Goal: Task Accomplishment & Management: Manage account settings

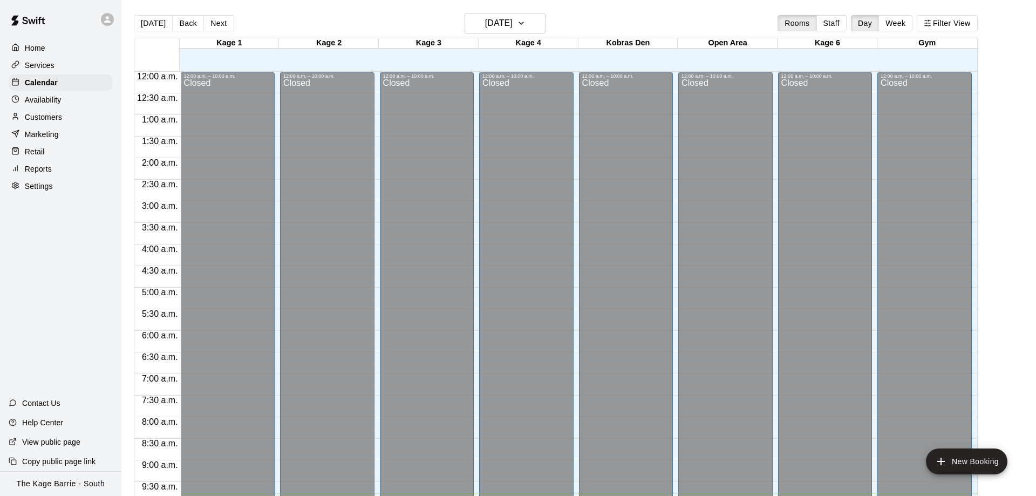
scroll to position [396, 0]
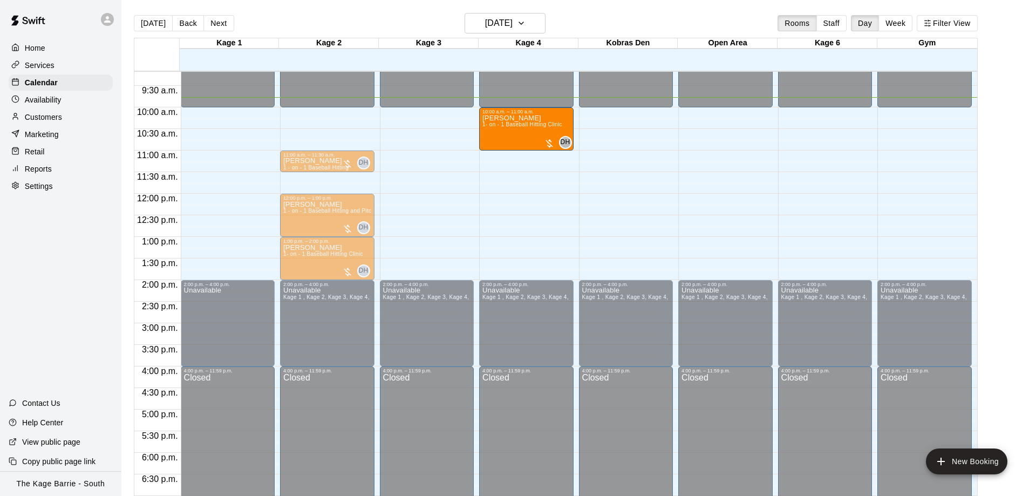
drag, startPoint x: 345, startPoint y: 127, endPoint x: 545, endPoint y: 136, distance: 199.9
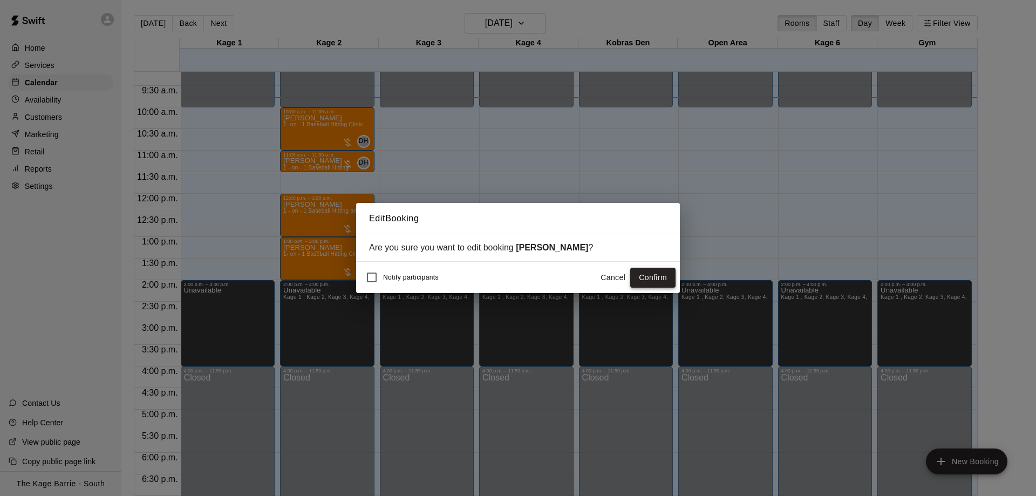
click at [656, 277] on button "Confirm" at bounding box center [652, 278] width 45 height 20
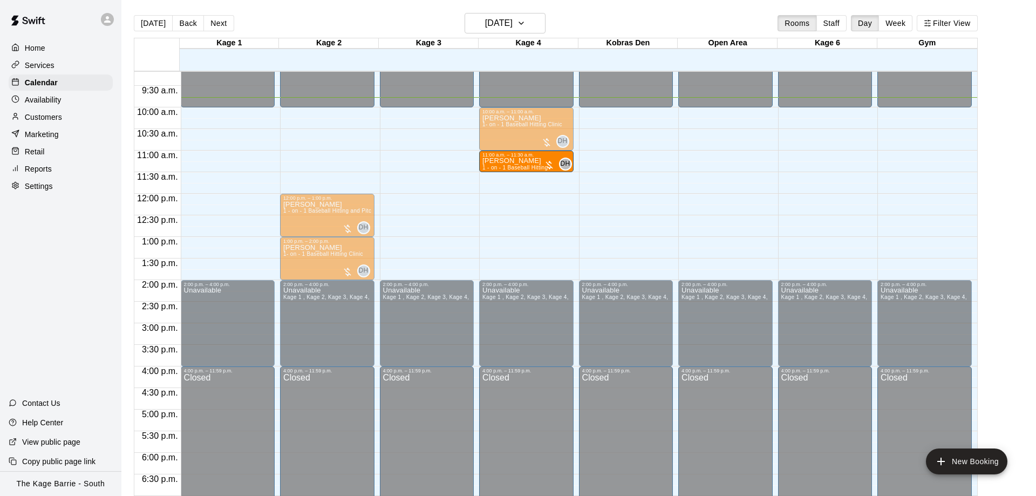
drag, startPoint x: 330, startPoint y: 162, endPoint x: 489, endPoint y: 172, distance: 159.0
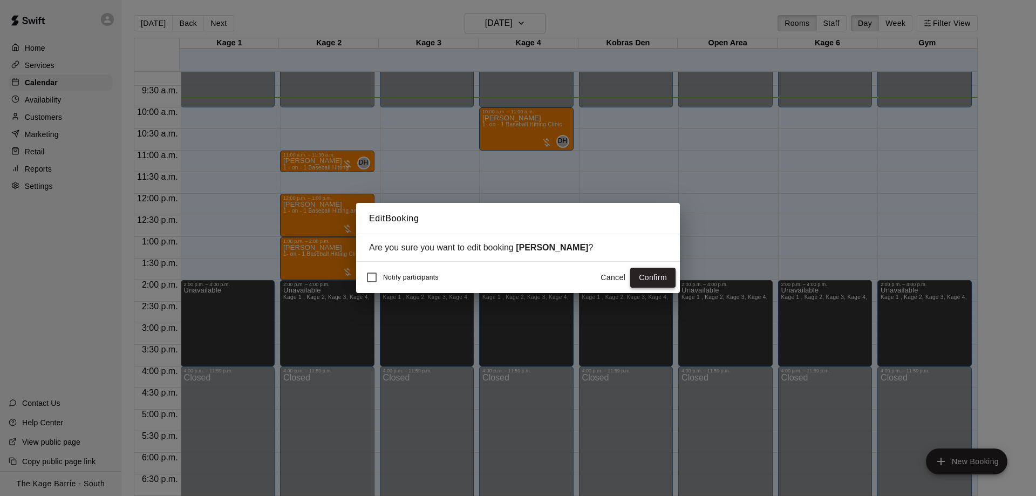
click at [663, 277] on button "Confirm" at bounding box center [652, 278] width 45 height 20
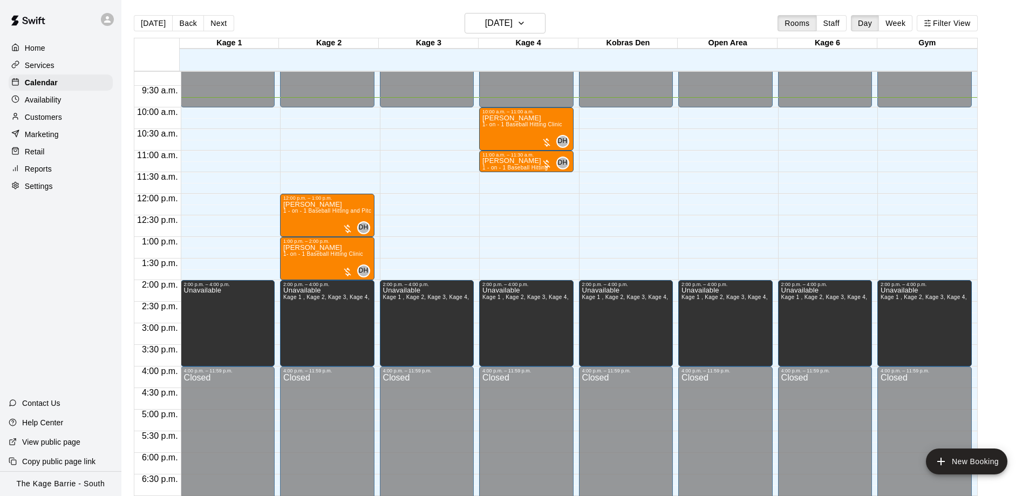
click at [75, 104] on div "Availability" at bounding box center [61, 100] width 104 height 16
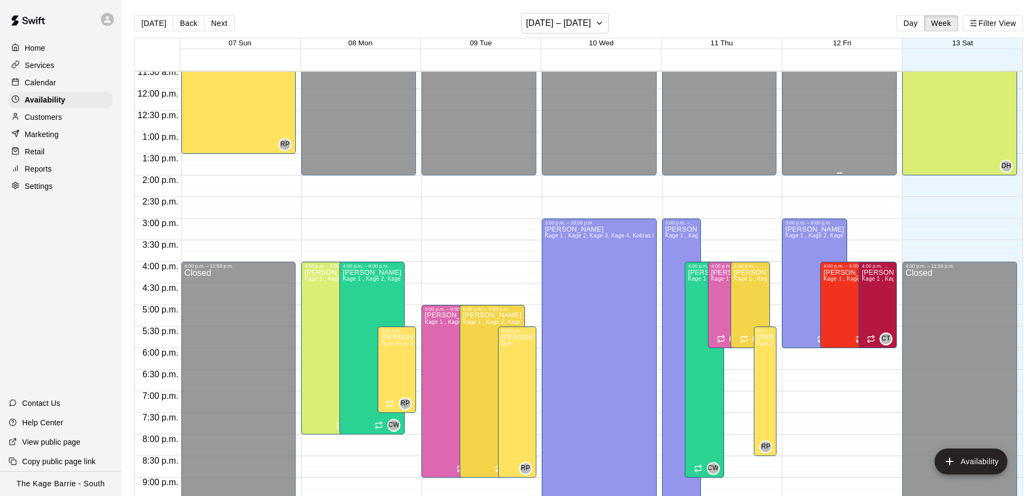
scroll to position [559, 0]
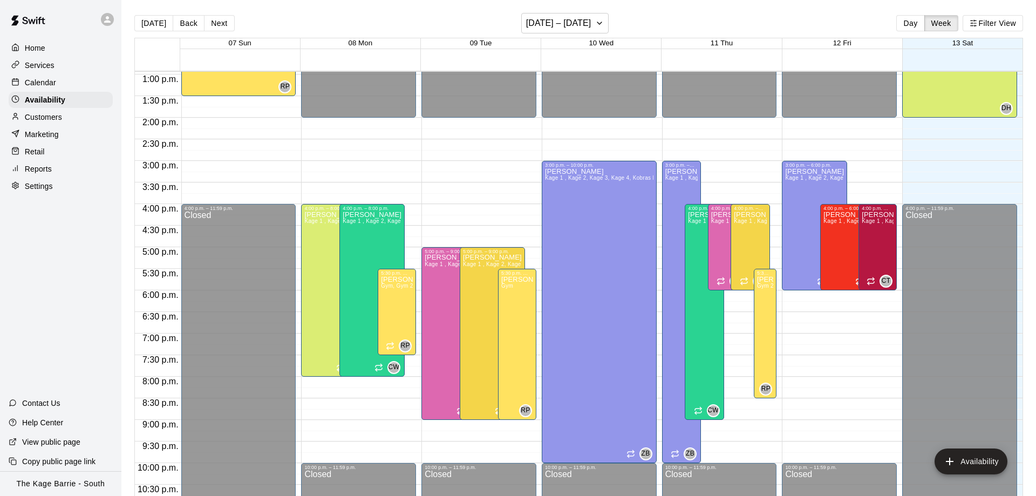
click at [592, 34] on div "[DATE] Back Next [DATE] – [DATE] Day Week Filter View" at bounding box center [578, 25] width 889 height 25
click at [591, 26] on h6 "[DATE] – [DATE]" at bounding box center [558, 23] width 65 height 15
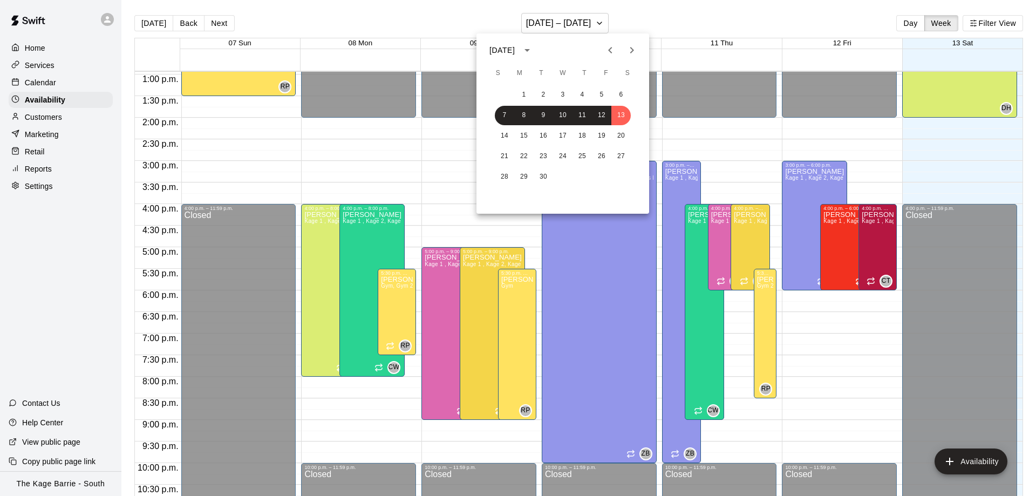
click at [671, 36] on div at bounding box center [518, 248] width 1036 height 496
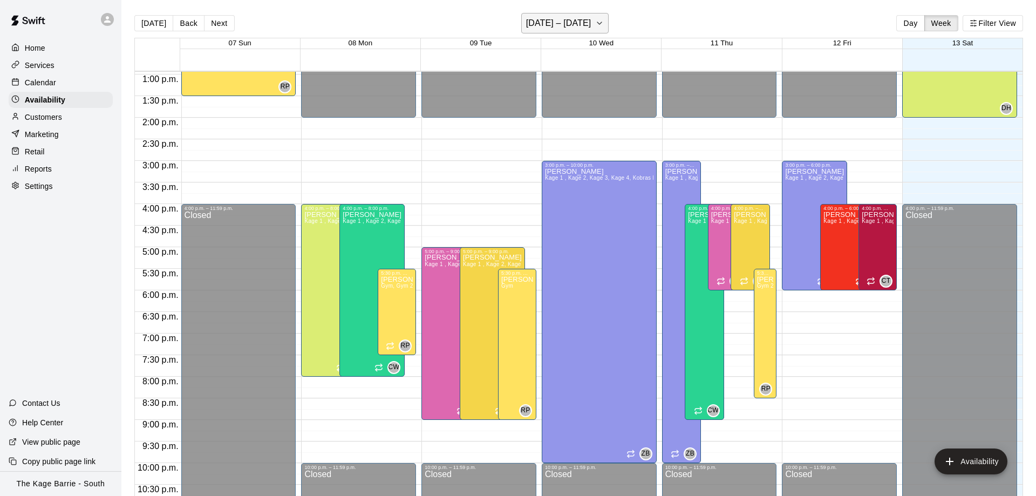
click at [586, 20] on h6 "[DATE] – [DATE]" at bounding box center [558, 23] width 65 height 15
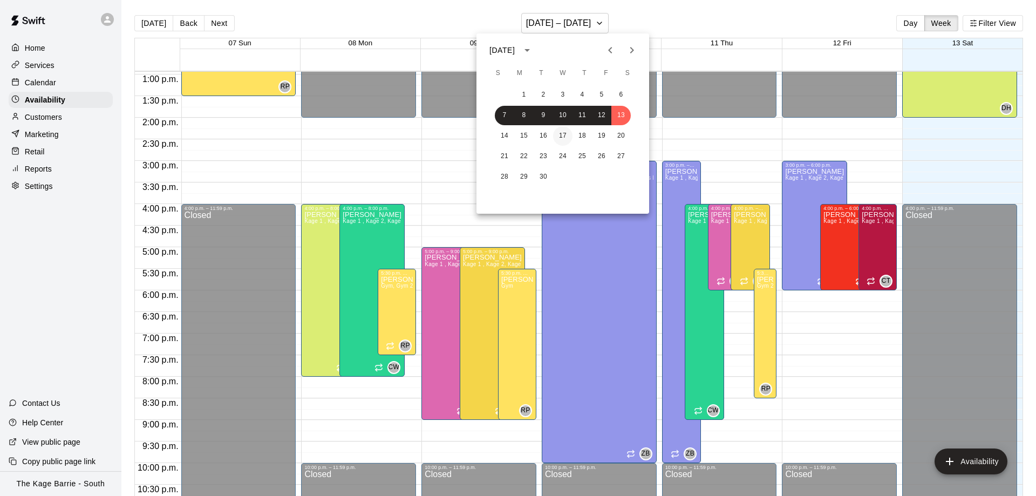
click at [572, 135] on button "17" at bounding box center [562, 135] width 19 height 19
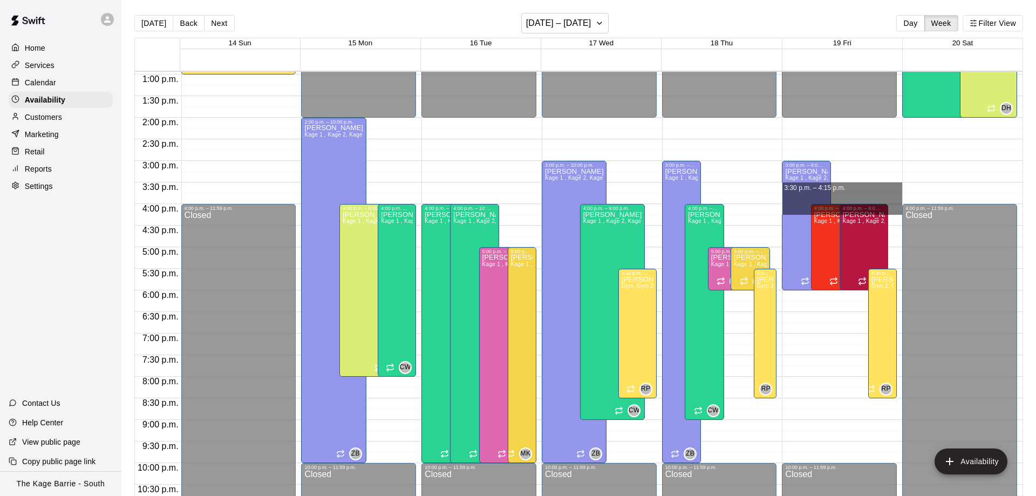
drag, startPoint x: 866, startPoint y: 187, endPoint x: 866, endPoint y: 202, distance: 15.1
click at [866, 202] on div "12:00 a.m. – 2:00 p.m. Closed 3:00 p.m. – 6:00 p.m. [PERSON_NAME] Kage 1 , Kage…" at bounding box center [842, 31] width 120 height 1036
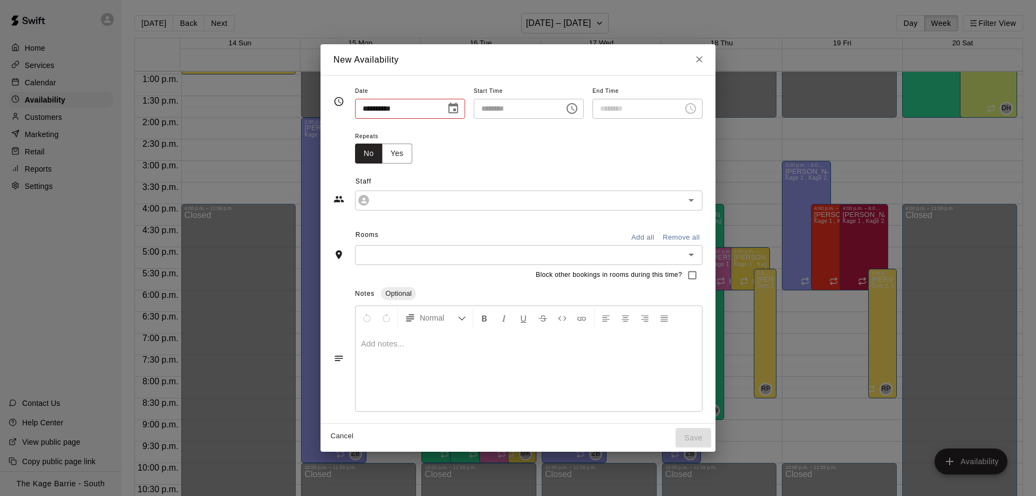
type input "**********"
type input "********"
click at [705, 62] on icon "Close" at bounding box center [699, 59] width 11 height 11
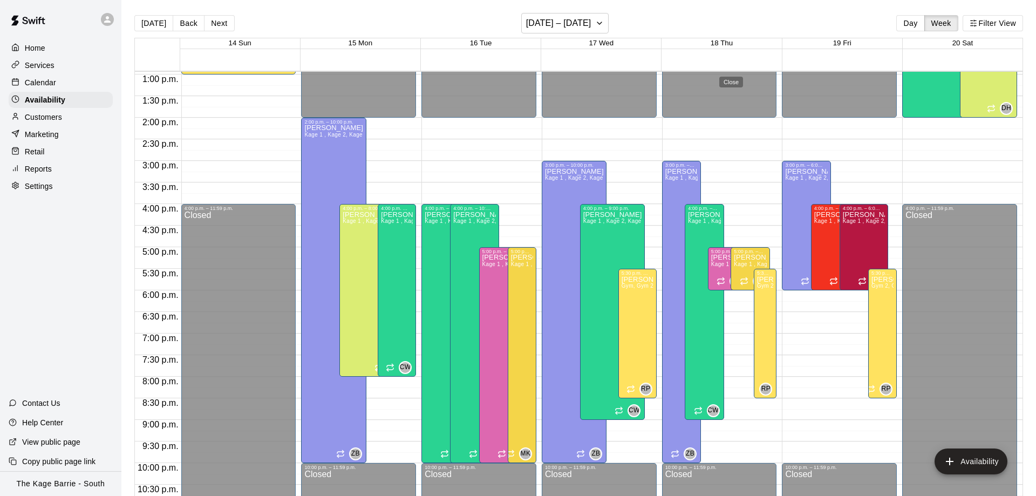
type input "**********"
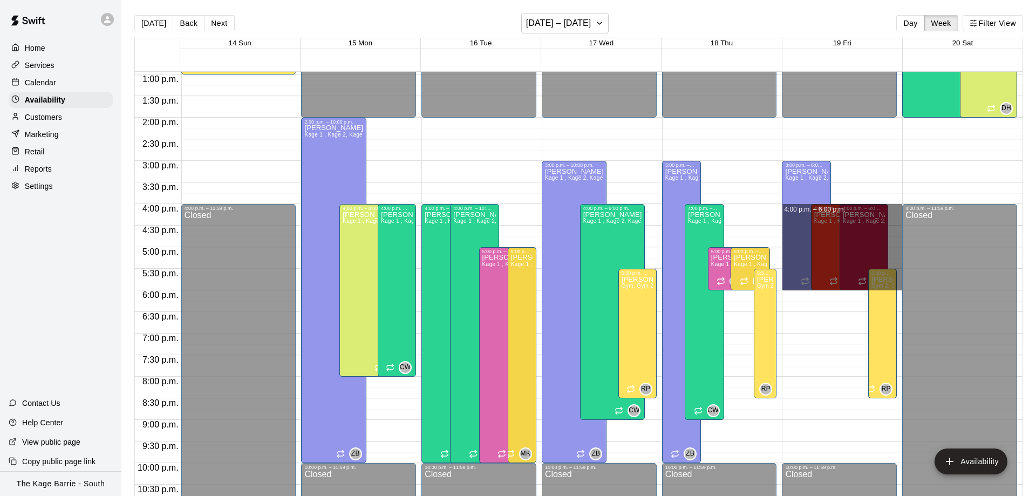
drag, startPoint x: 894, startPoint y: 207, endPoint x: 895, endPoint y: 288, distance: 80.4
click at [895, 288] on div "12:00 a.m. – 2:00 p.m. Closed 3:00 p.m. – 6:00 p.m. [PERSON_NAME] Kage 1 , Kage…" at bounding box center [842, 31] width 120 height 1036
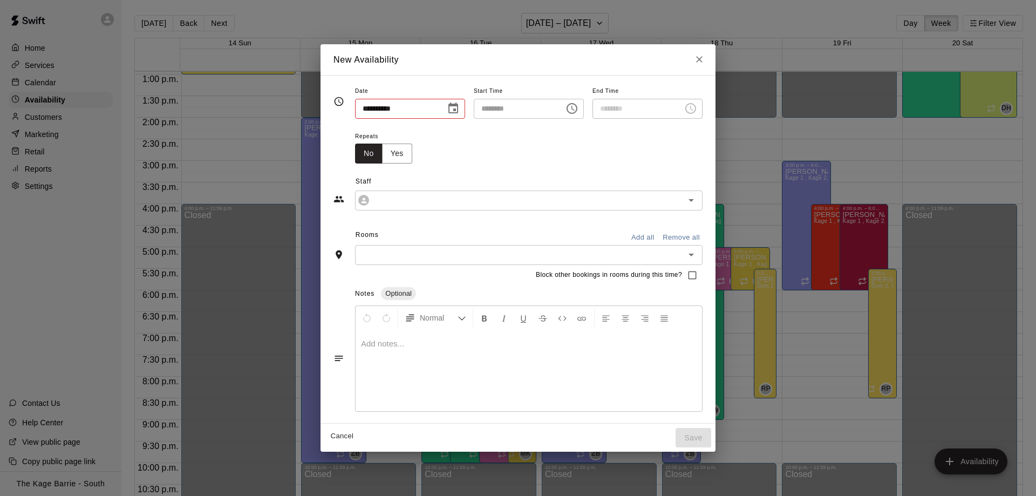
type input "**********"
type input "********"
click at [397, 203] on input "**********" at bounding box center [521, 200] width 294 height 13
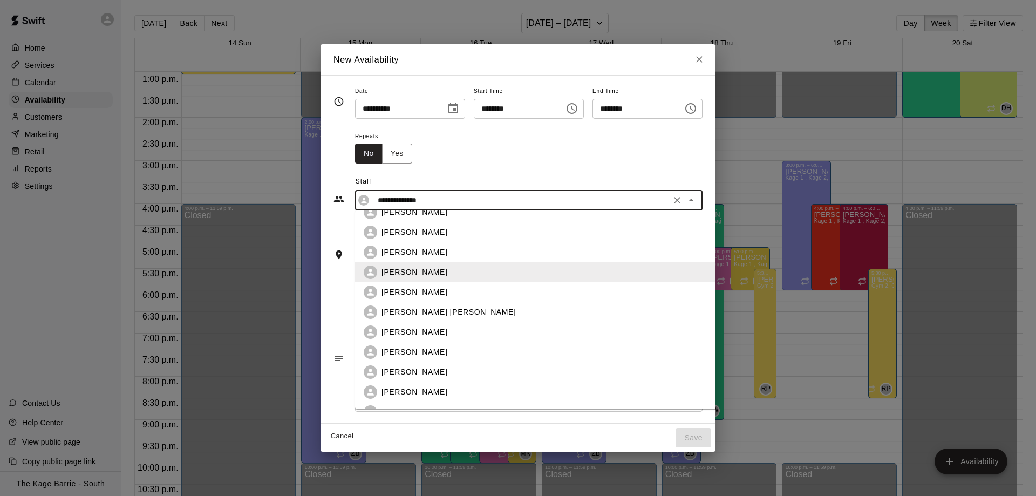
scroll to position [52, 0]
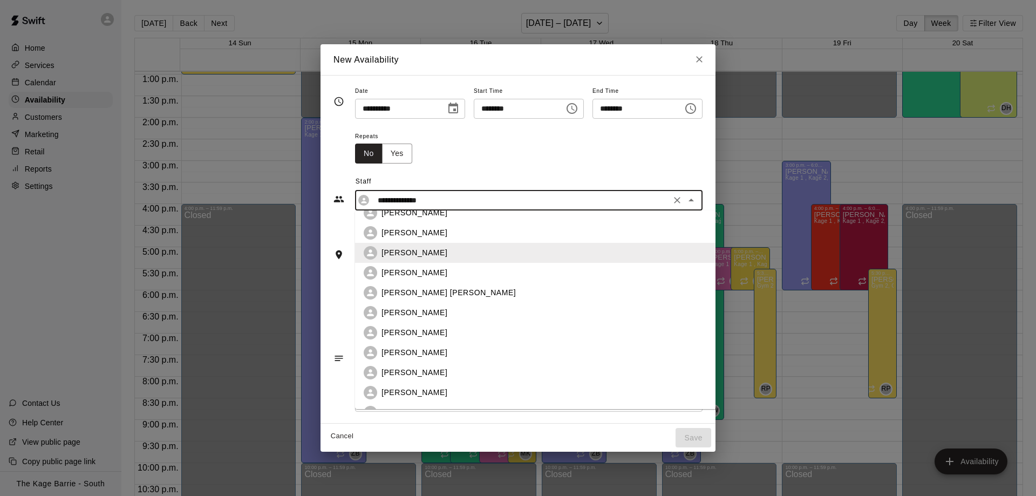
click at [403, 313] on div "[PERSON_NAME]" at bounding box center [570, 312] width 376 height 11
type input "**********"
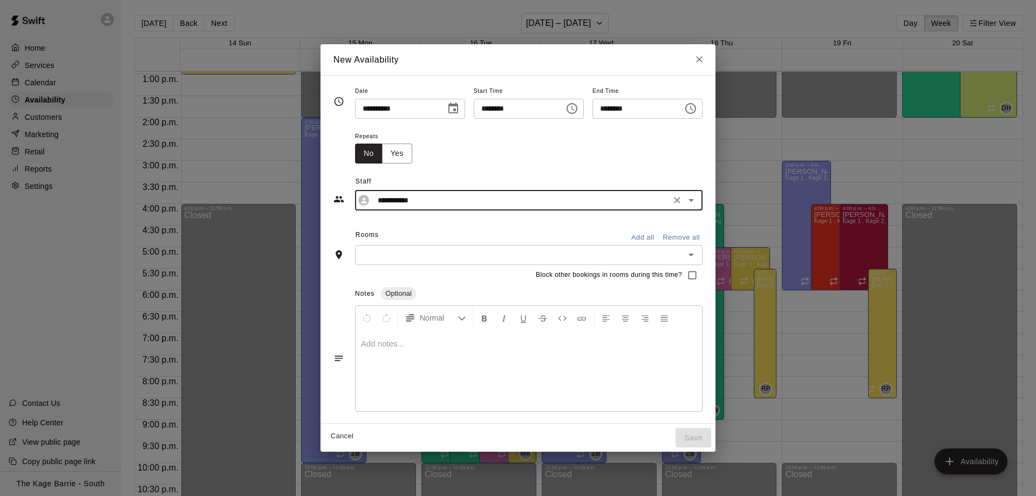
click at [660, 240] on button "Add all" at bounding box center [643, 237] width 35 height 17
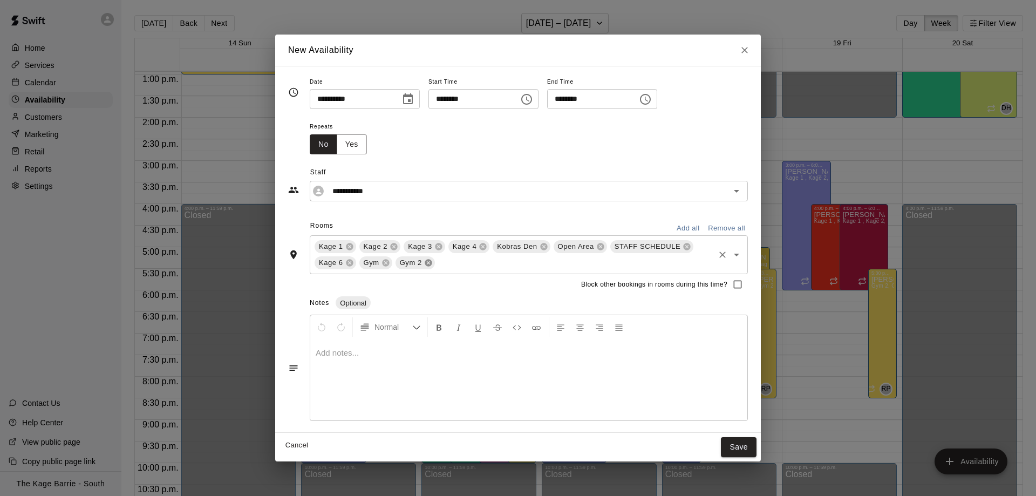
click at [428, 266] on icon at bounding box center [428, 263] width 7 height 7
click at [384, 263] on icon at bounding box center [385, 263] width 7 height 7
click at [543, 246] on icon at bounding box center [544, 246] width 9 height 9
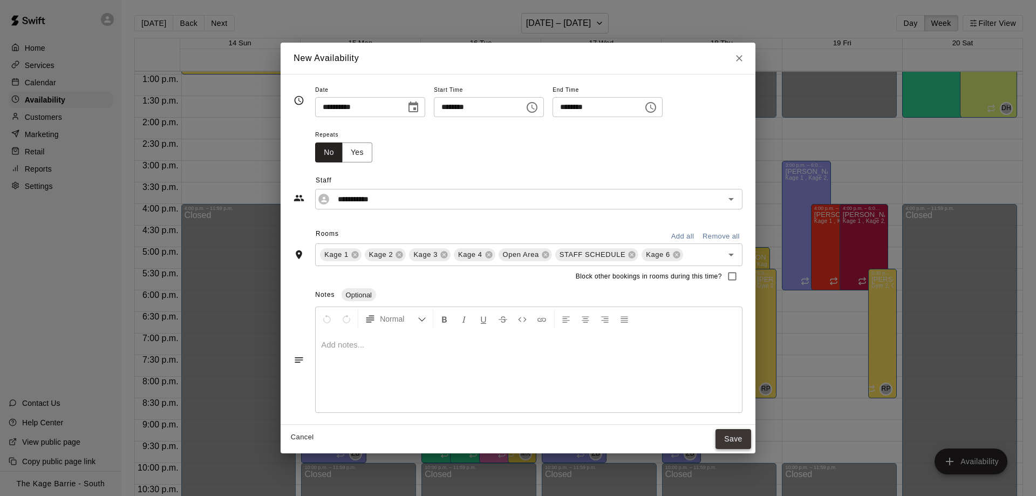
click at [730, 440] on button "Save" at bounding box center [734, 439] width 36 height 20
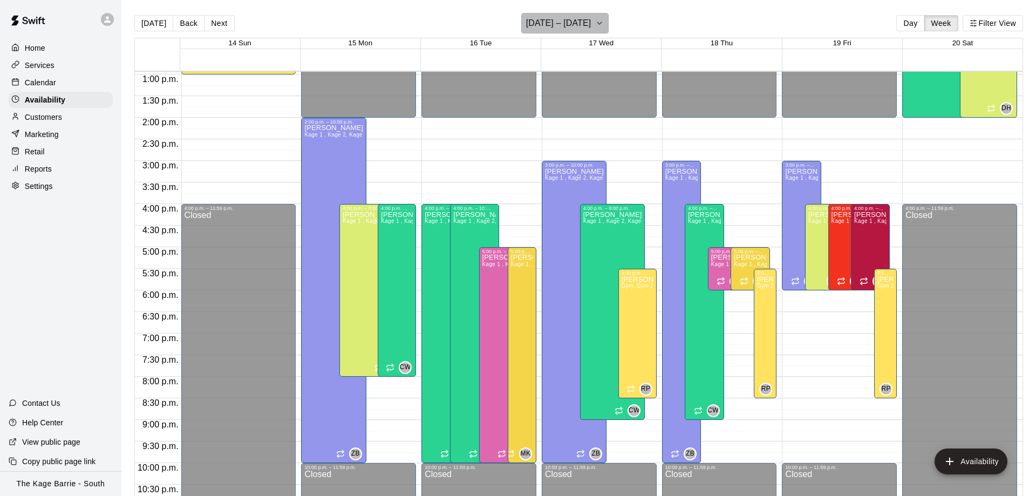
click at [581, 28] on h6 "[DATE] – [DATE]" at bounding box center [558, 23] width 65 height 15
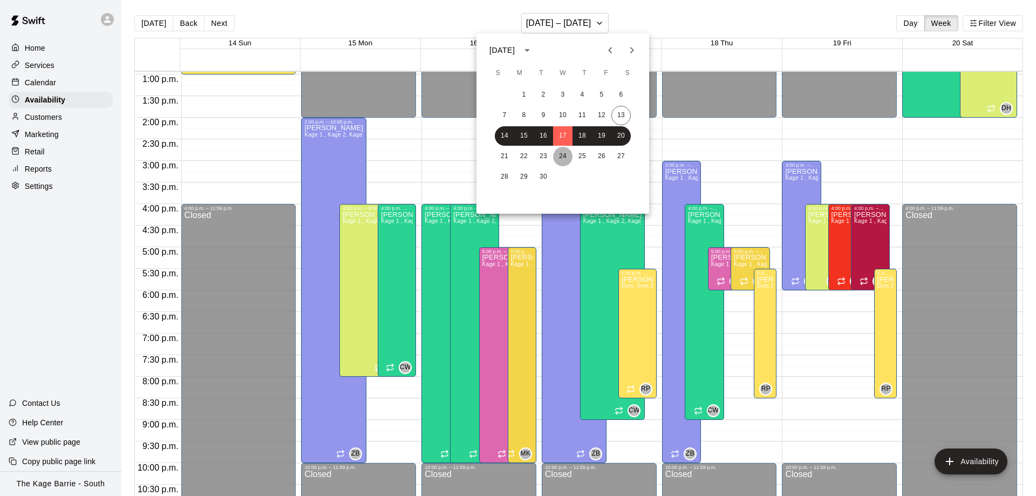
click at [565, 152] on button "24" at bounding box center [562, 156] width 19 height 19
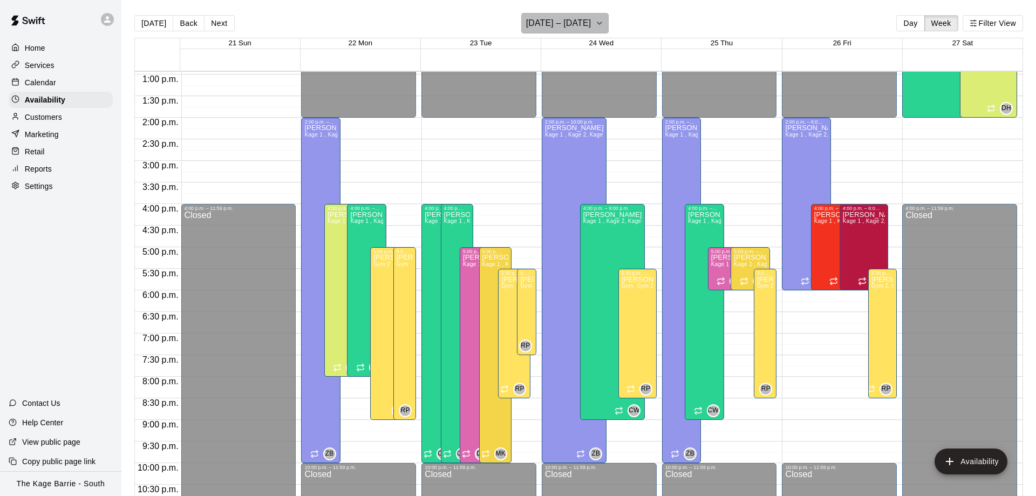
click at [592, 23] on h6 "[DATE] – [DATE]" at bounding box center [558, 23] width 65 height 15
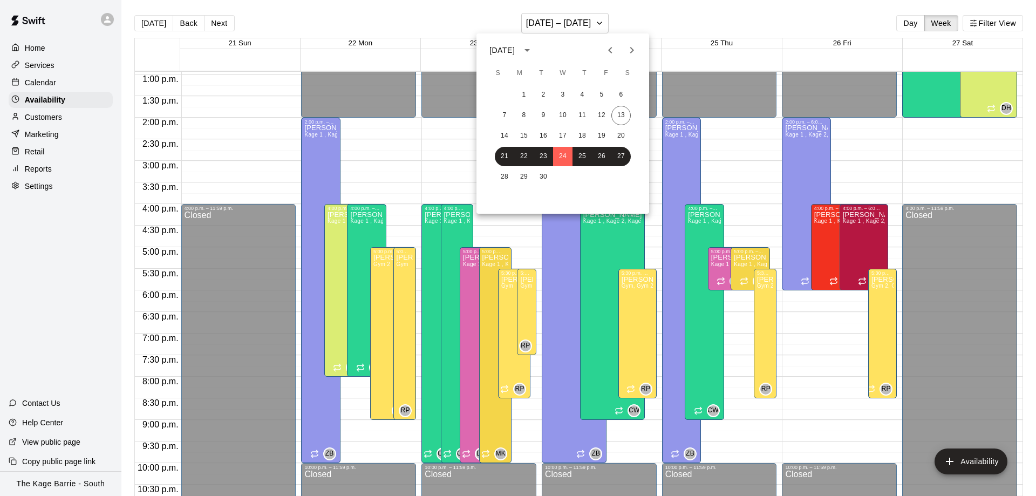
drag, startPoint x: 897, startPoint y: 208, endPoint x: 891, endPoint y: 247, distance: 38.7
click at [891, 247] on div at bounding box center [518, 248] width 1036 height 496
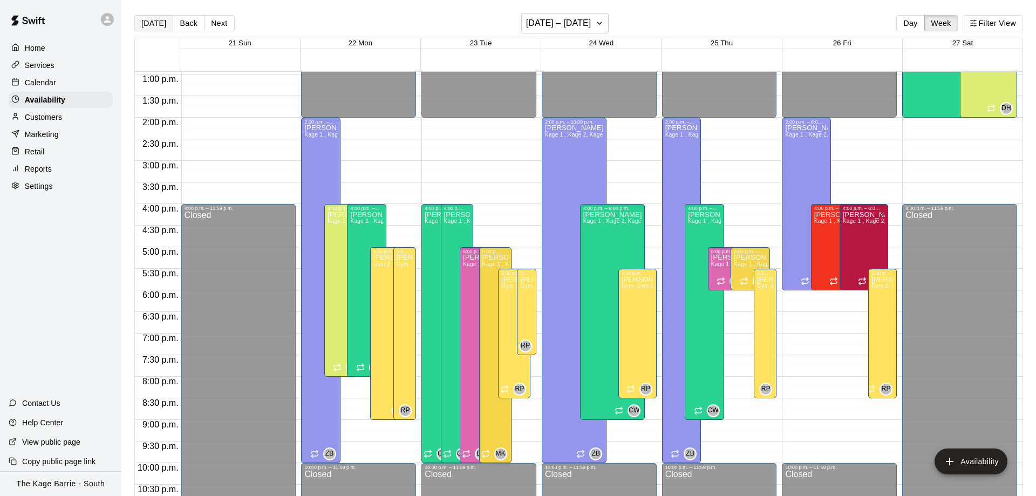
click at [152, 28] on button "[DATE]" at bounding box center [153, 23] width 39 height 16
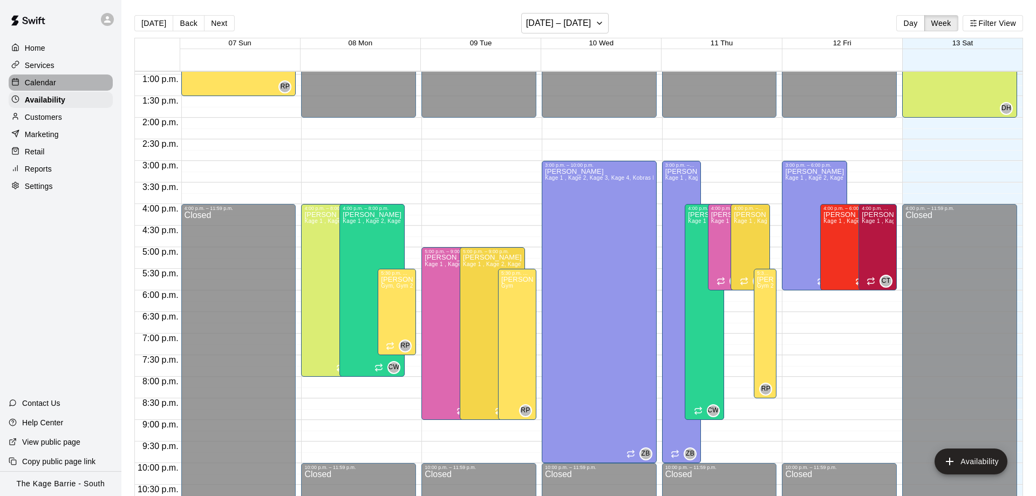
click at [24, 81] on div at bounding box center [17, 83] width 13 height 10
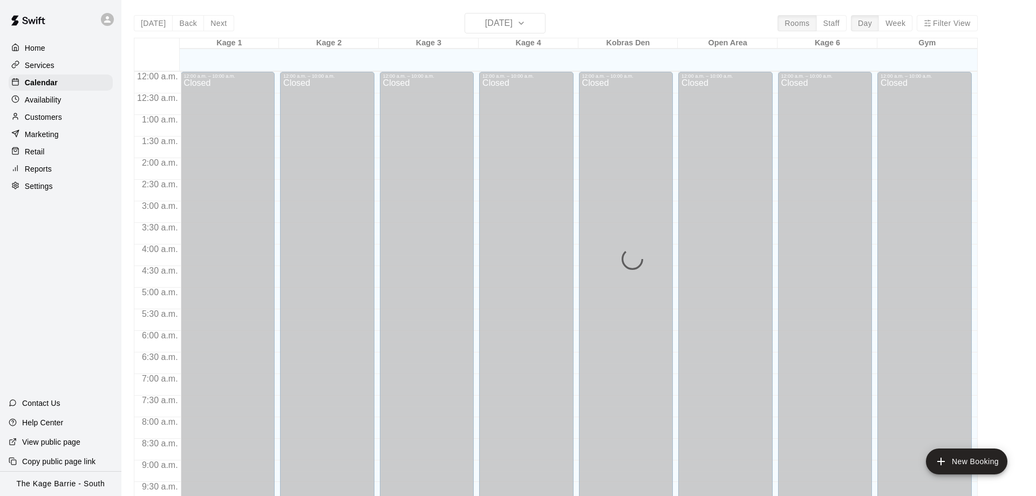
scroll to position [425, 0]
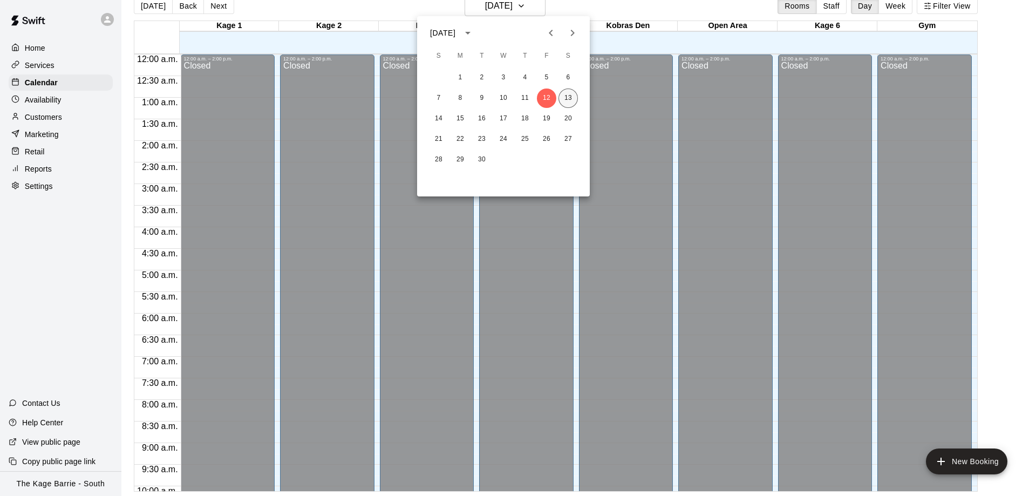
scroll to position [397, 0]
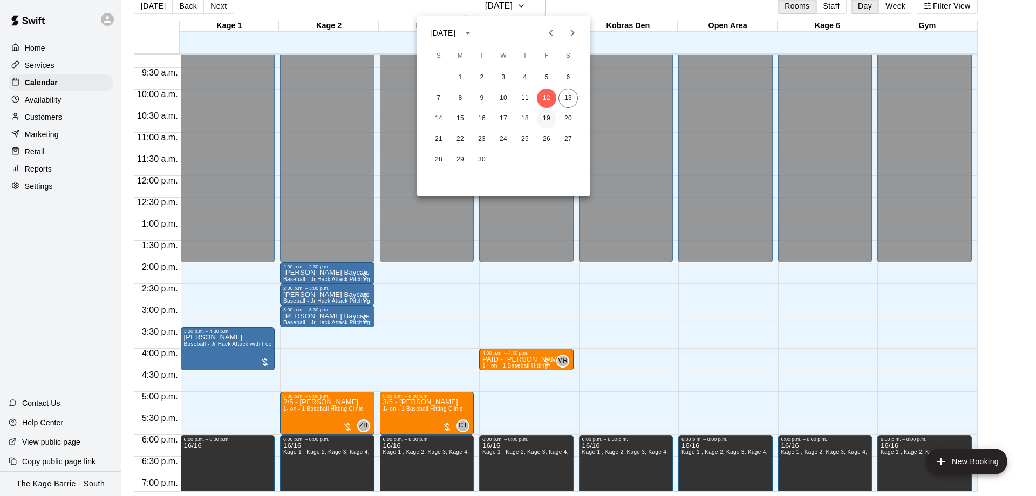
click at [548, 117] on button "19" at bounding box center [546, 118] width 19 height 19
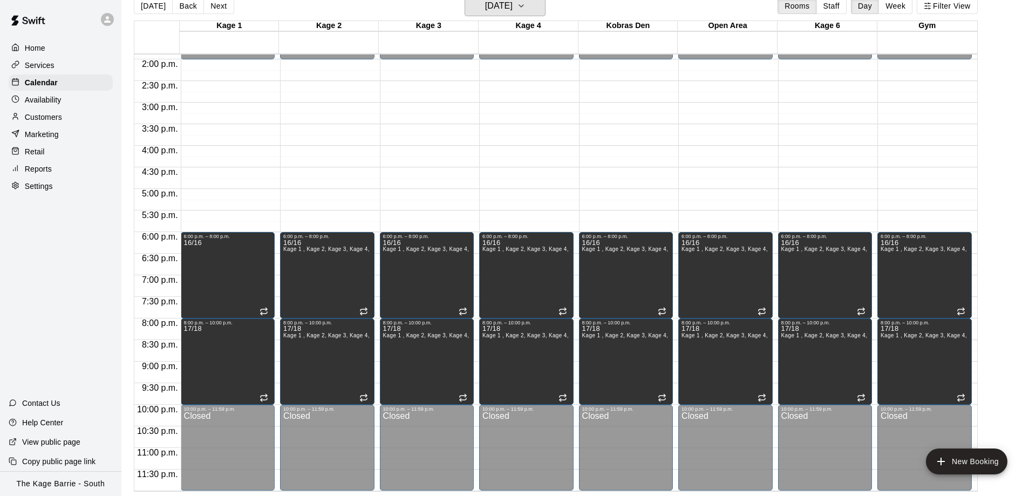
scroll to position [533, 0]
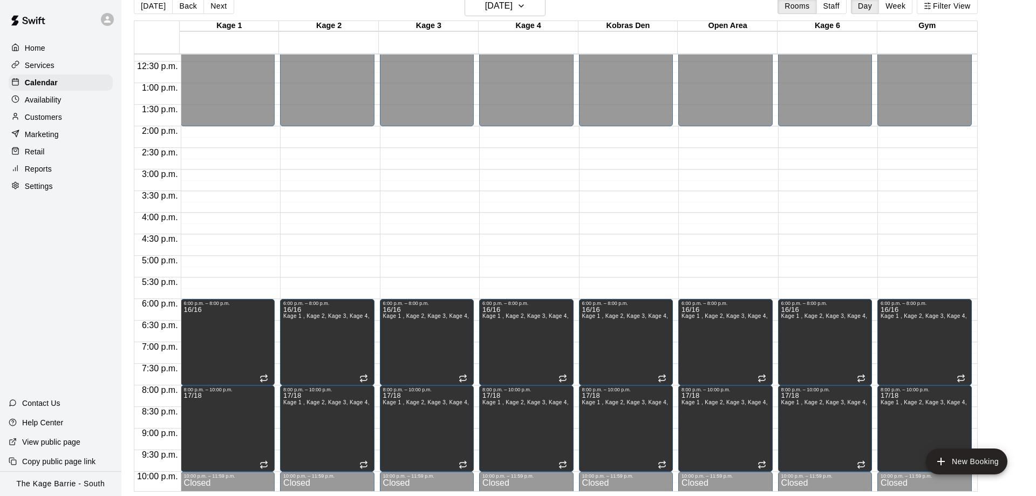
click at [198, 288] on div "12:00 a.m. – 2:00 p.m. Closed 6:00 p.m. – 8:00 p.m. 16/16 8:00 p.m. – 10:00 p.m…" at bounding box center [228, 40] width 94 height 1036
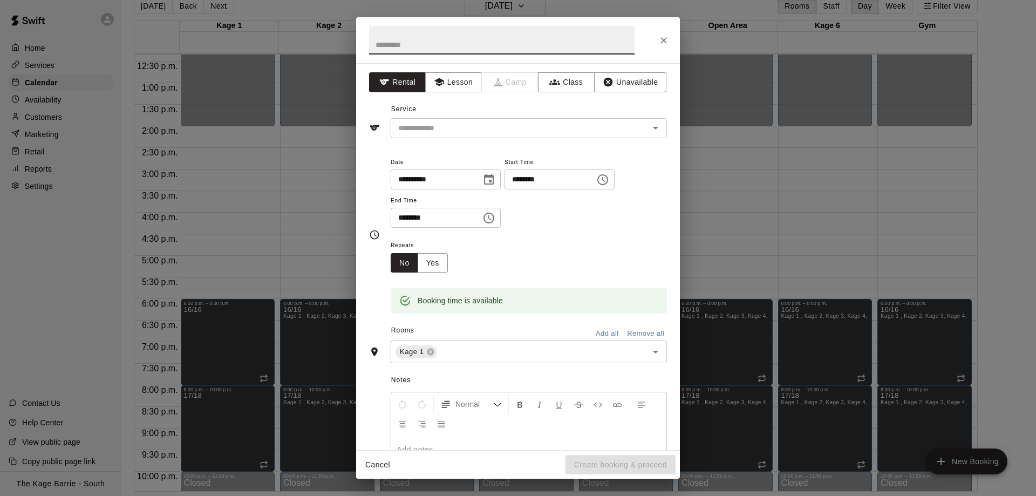
click at [668, 37] on icon "Close" at bounding box center [664, 40] width 11 height 11
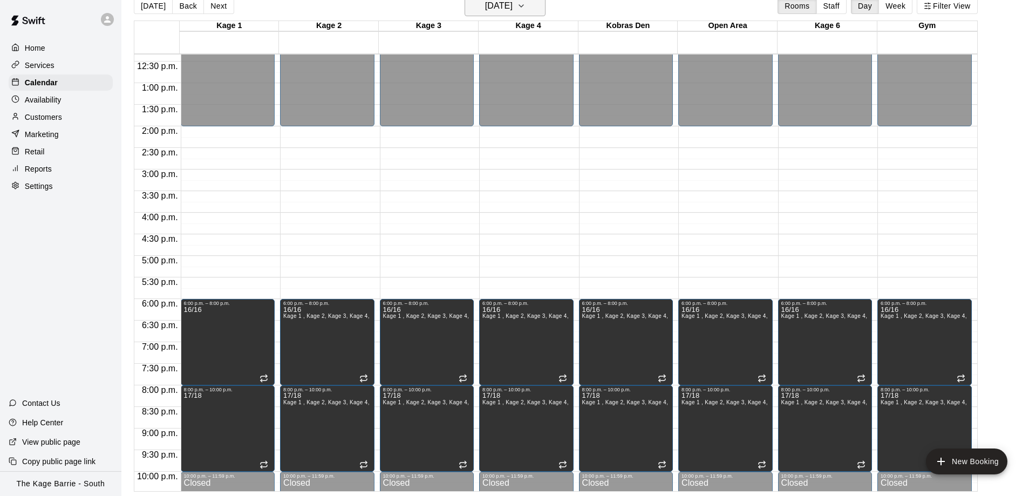
click at [490, 6] on h6 "Friday Sep 19" at bounding box center [499, 5] width 28 height 15
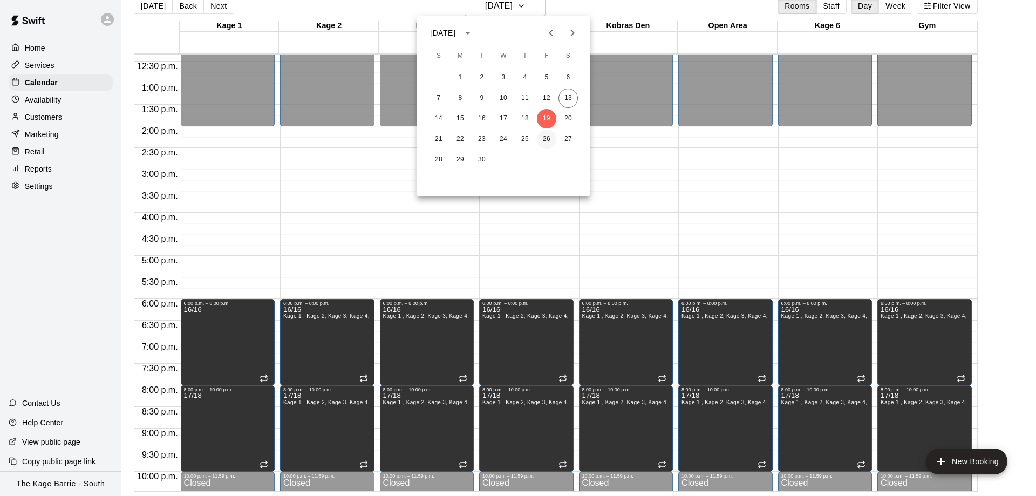
click at [544, 135] on button "26" at bounding box center [546, 139] width 19 height 19
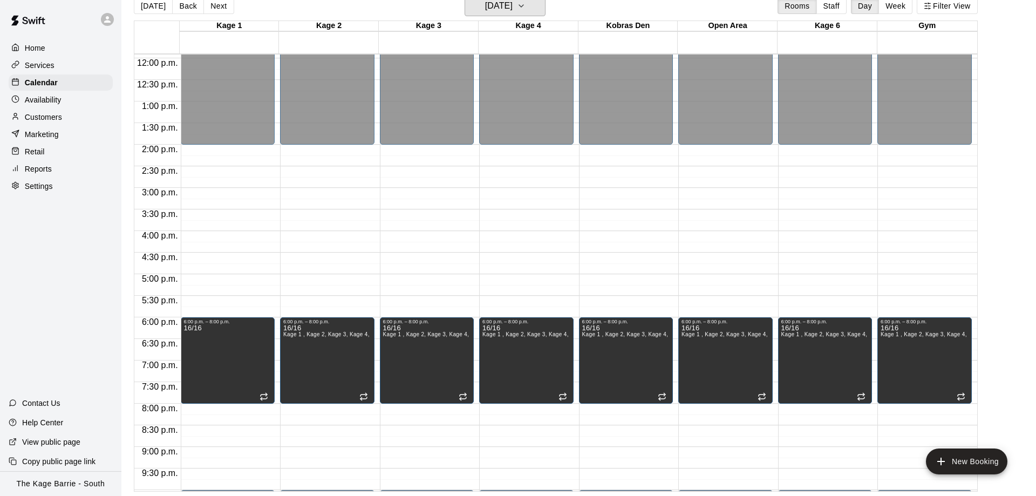
scroll to position [465, 0]
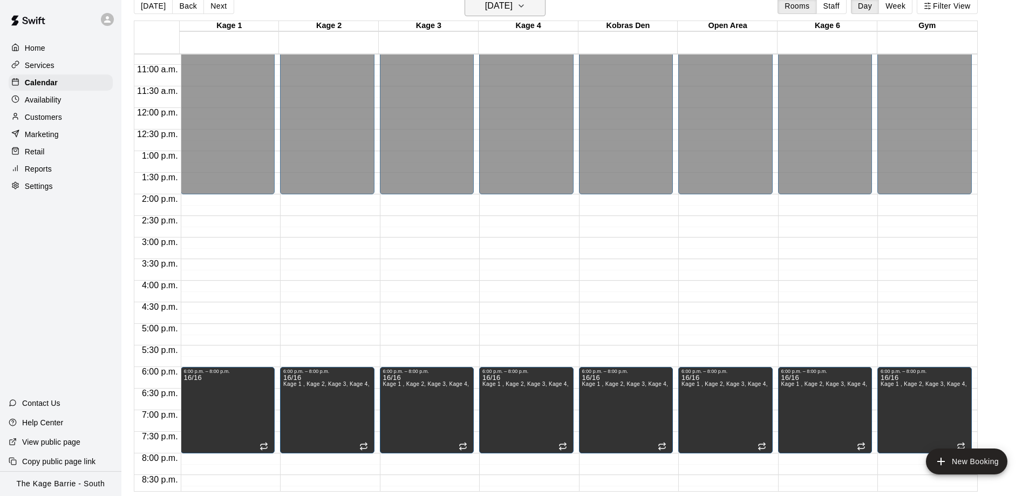
click at [501, 11] on h6 "Friday Sep 26" at bounding box center [499, 5] width 28 height 15
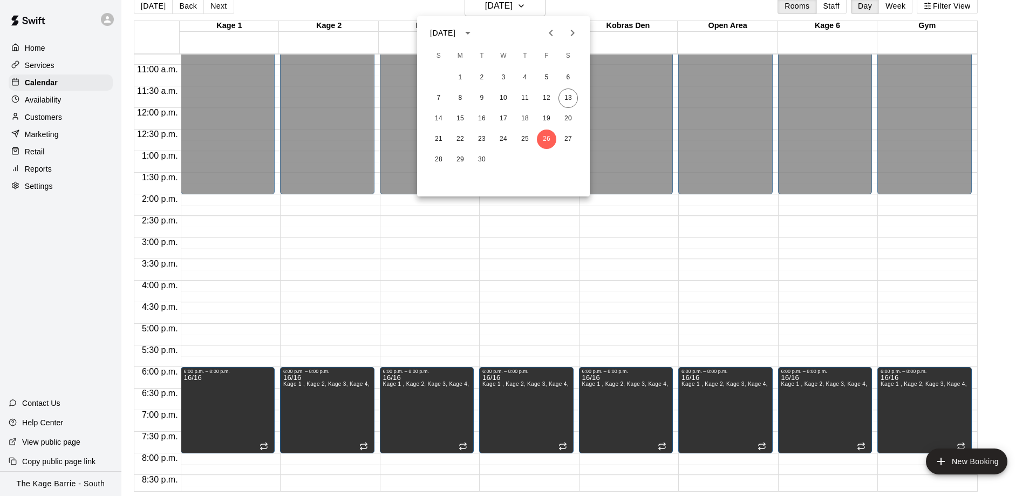
click at [593, 9] on div at bounding box center [518, 248] width 1036 height 496
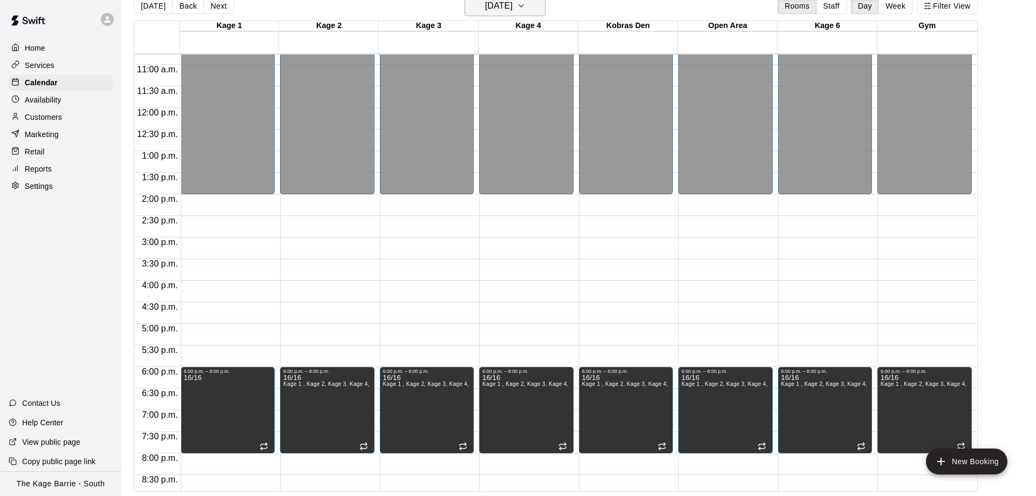
click at [526, 4] on icon "button" at bounding box center [521, 5] width 9 height 13
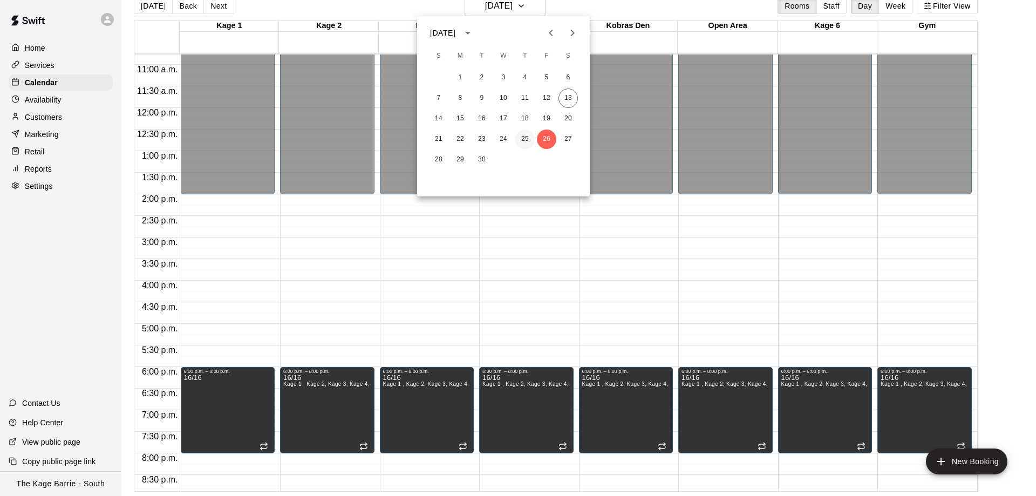
click at [520, 139] on button "25" at bounding box center [525, 139] width 19 height 19
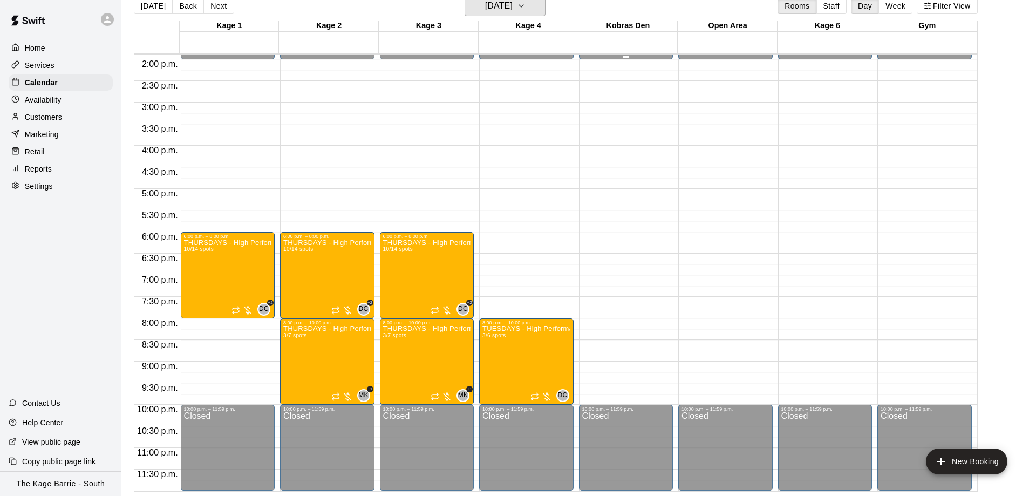
scroll to position [533, 0]
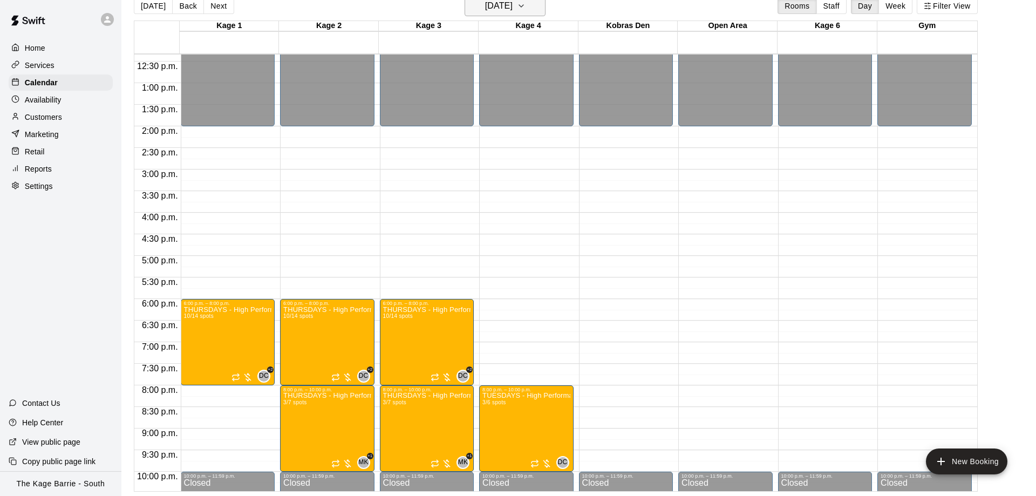
click at [513, 7] on h6 "Thursday Sep 25" at bounding box center [499, 5] width 28 height 15
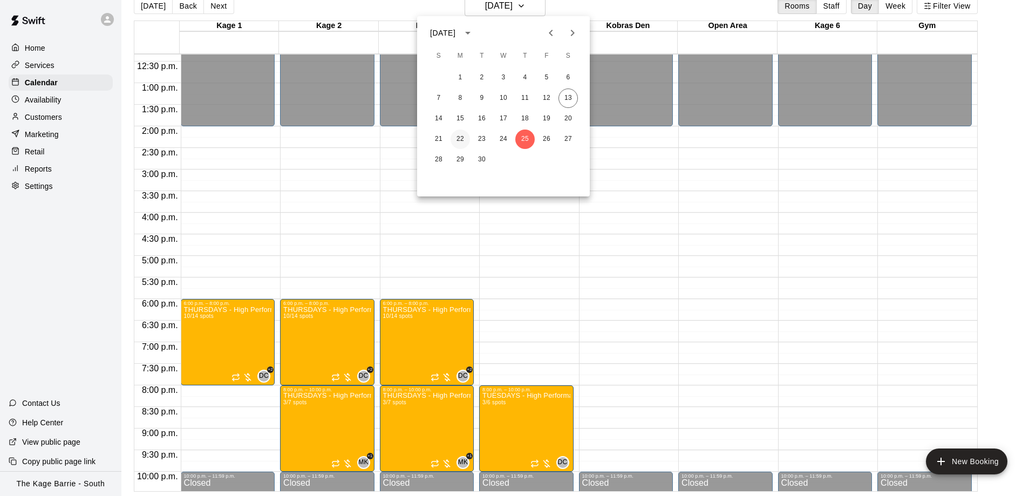
click at [463, 138] on button "22" at bounding box center [460, 139] width 19 height 19
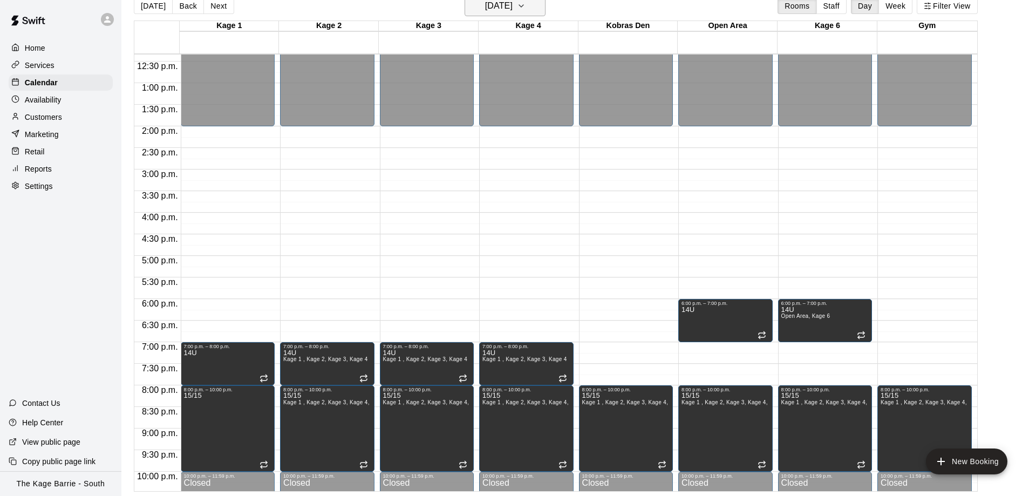
click at [513, 6] on h6 "Monday Sep 22" at bounding box center [499, 5] width 28 height 15
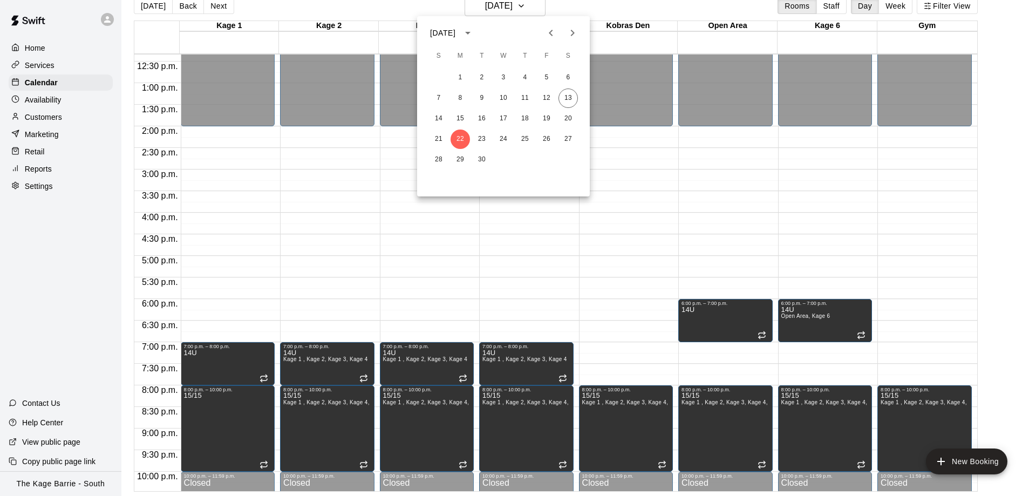
drag, startPoint x: 258, startPoint y: 40, endPoint x: 252, endPoint y: 41, distance: 6.0
click at [252, 42] on div at bounding box center [518, 248] width 1036 height 496
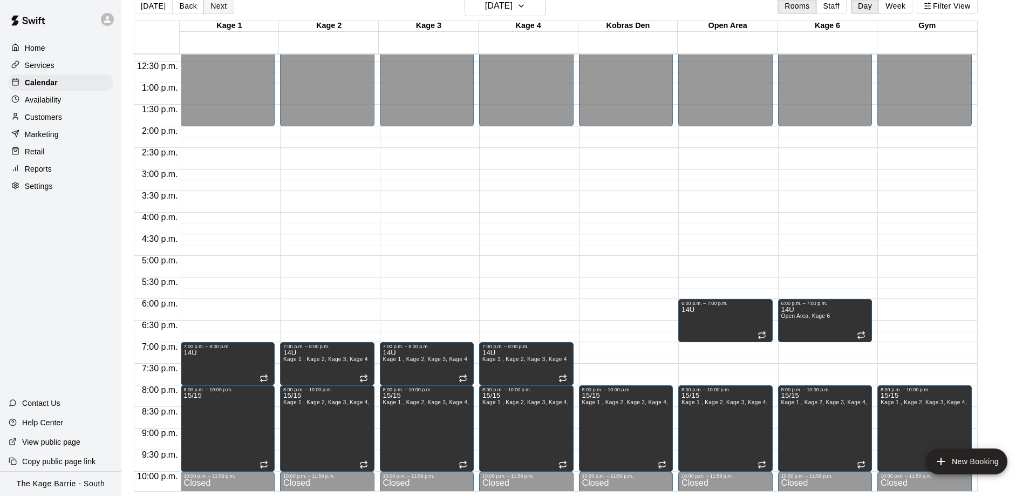
click at [223, 12] on button "Next" at bounding box center [219, 6] width 30 height 16
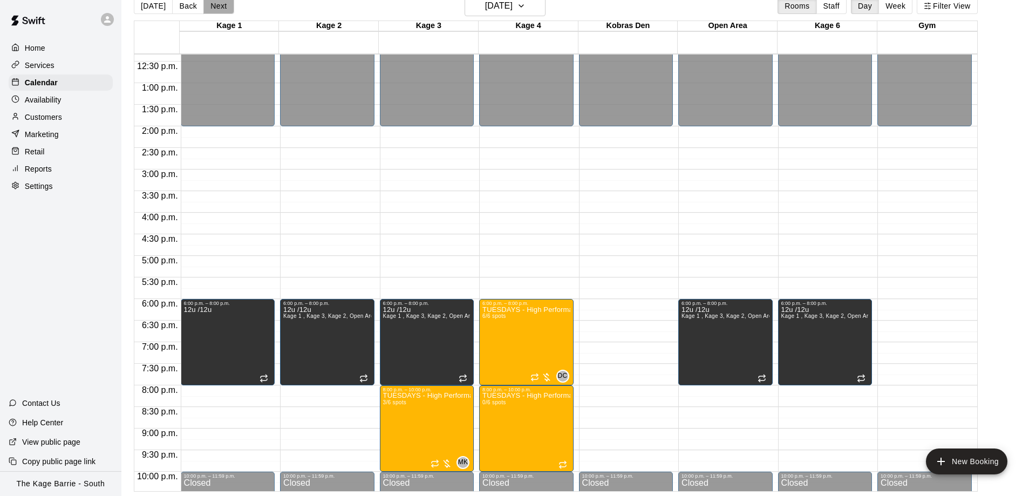
click at [223, 12] on button "Next" at bounding box center [219, 6] width 30 height 16
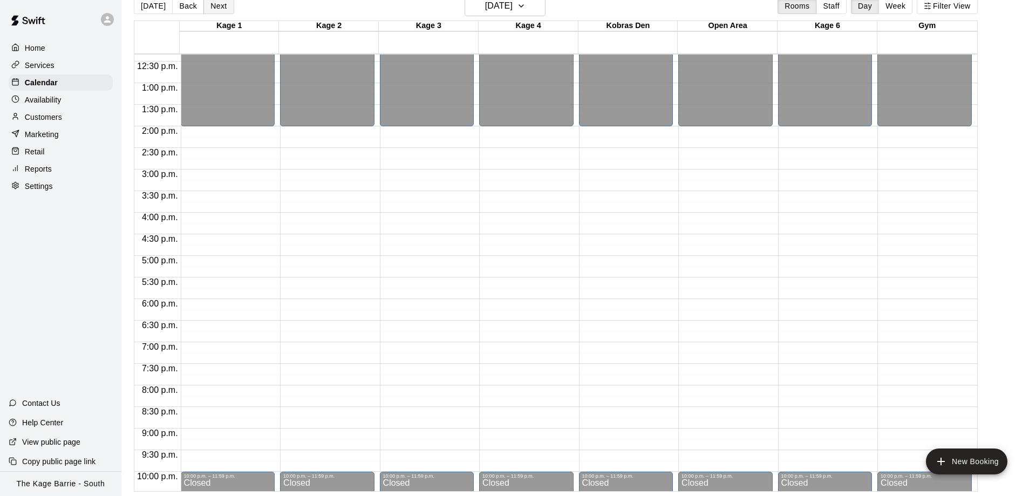
click at [223, 12] on button "Next" at bounding box center [219, 6] width 30 height 16
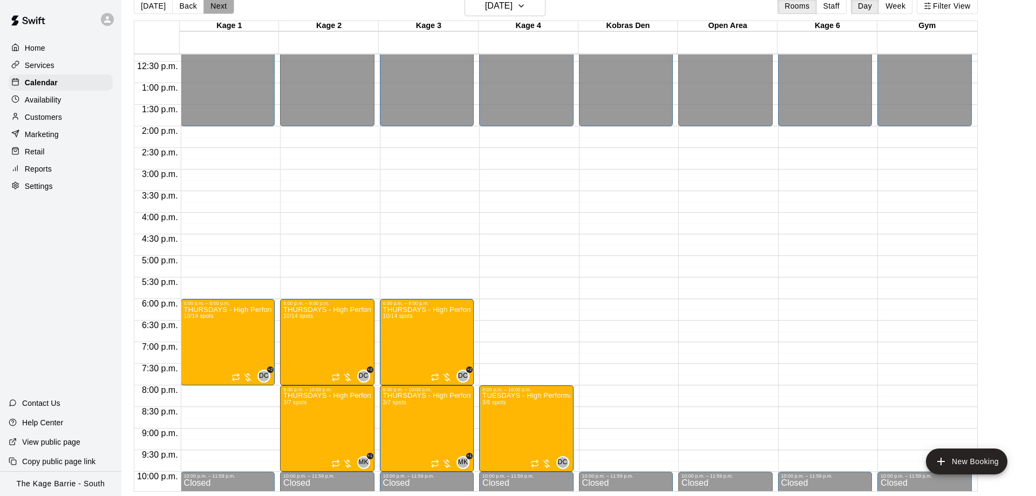
click at [223, 12] on button "Next" at bounding box center [219, 6] width 30 height 16
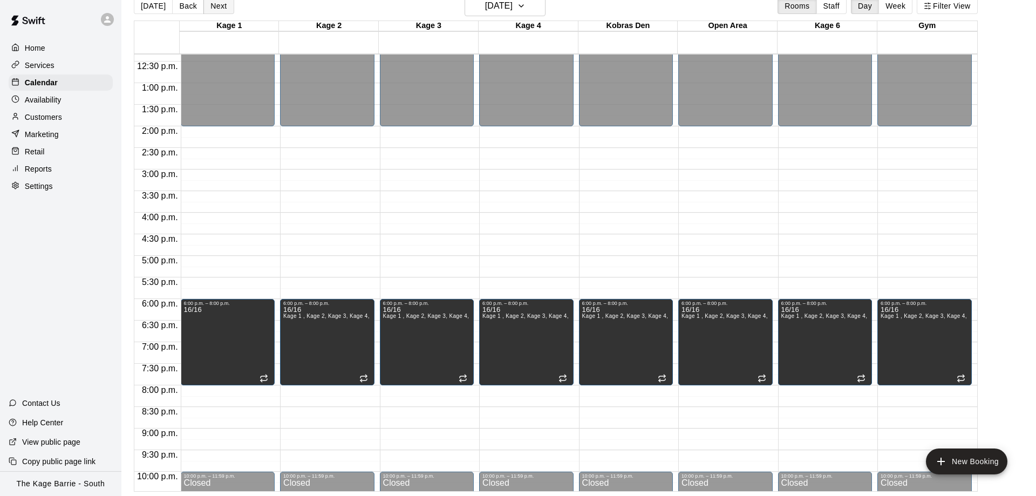
click at [223, 12] on button "Next" at bounding box center [219, 6] width 30 height 16
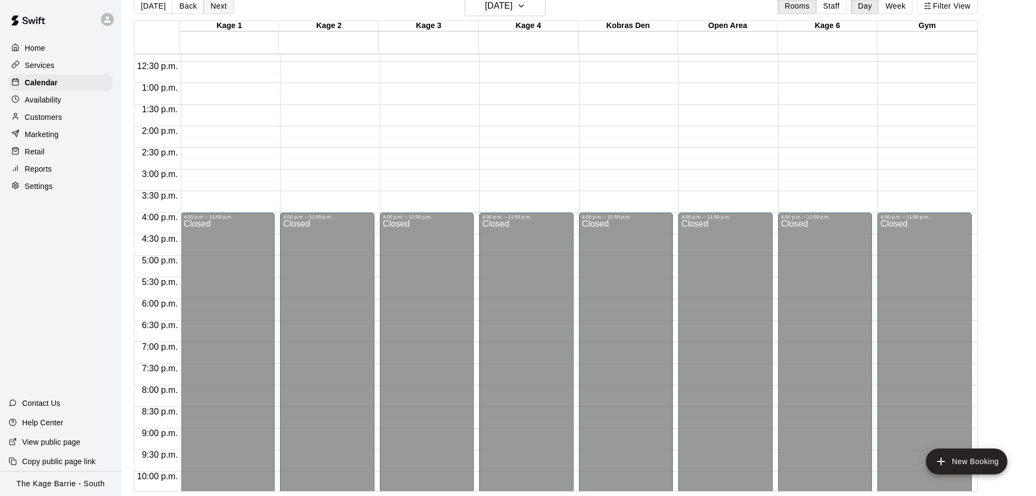
click at [223, 12] on button "Next" at bounding box center [219, 6] width 30 height 16
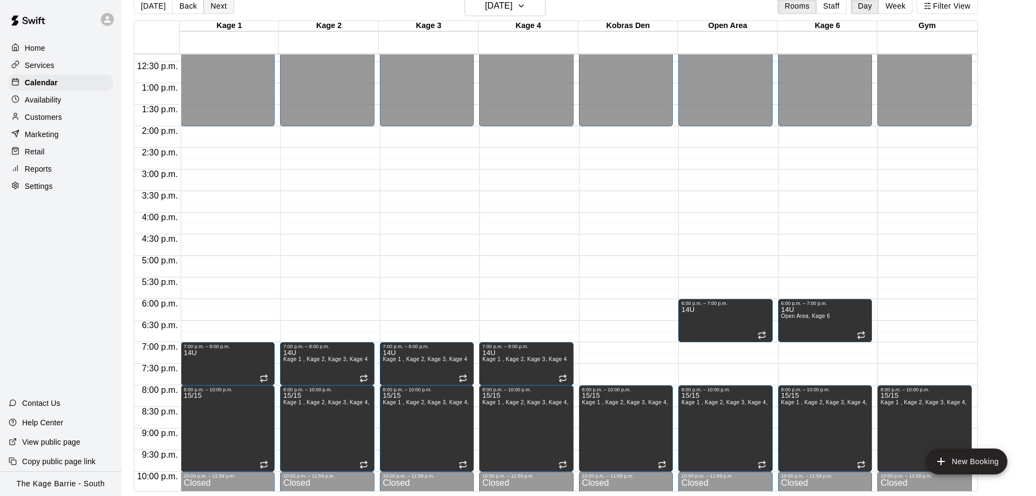
click at [223, 12] on button "Next" at bounding box center [219, 6] width 30 height 16
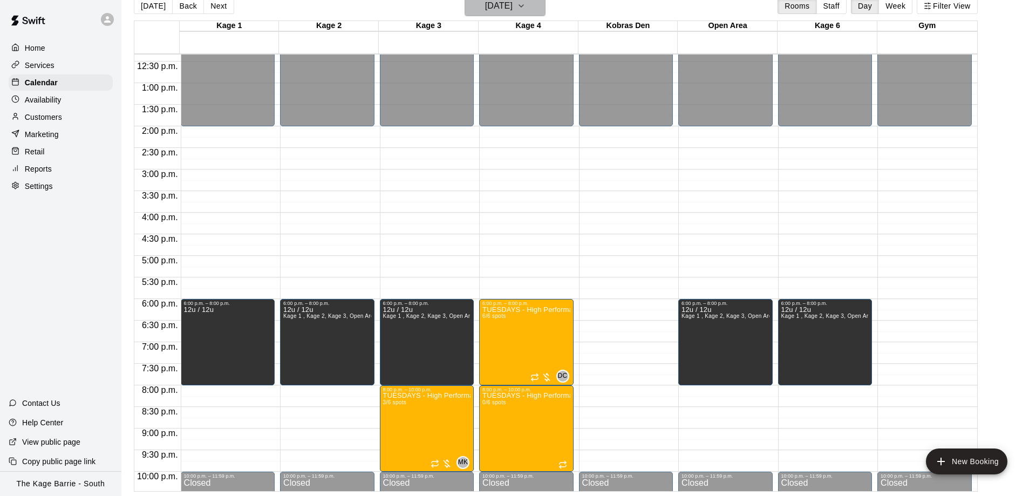
click at [513, 12] on h6 "Tuesday Sep 30" at bounding box center [499, 5] width 28 height 15
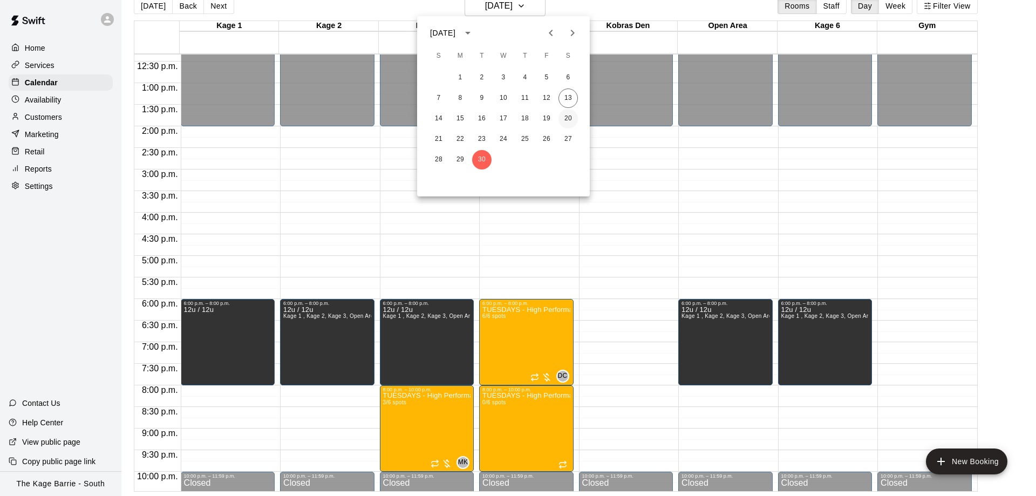
click at [566, 113] on button "20" at bounding box center [568, 118] width 19 height 19
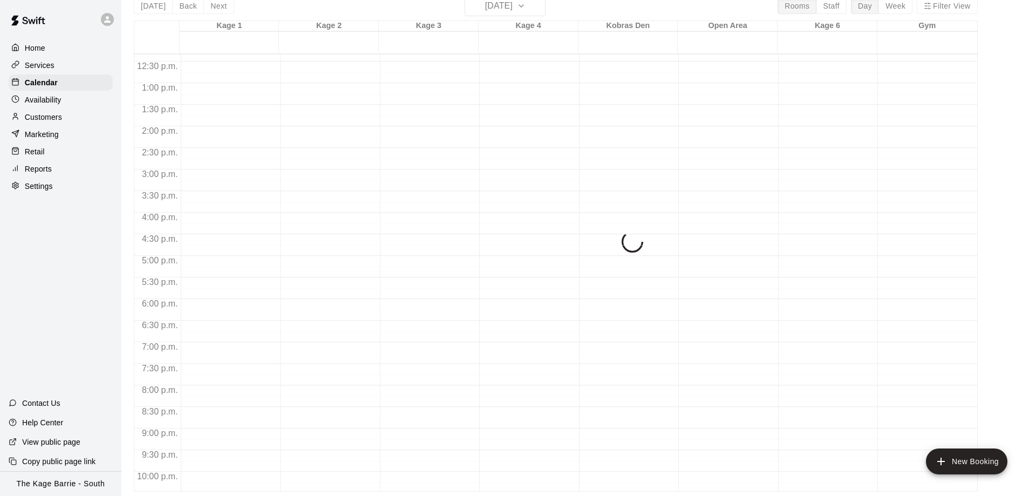
click at [566, 103] on div "1 2 3 4 5 6 7 8 9 10 11 12 13 14 15 16 17 18 19 20 21 22 23 24 25 26 27 28 29 30" at bounding box center [504, 74] width 130 height 58
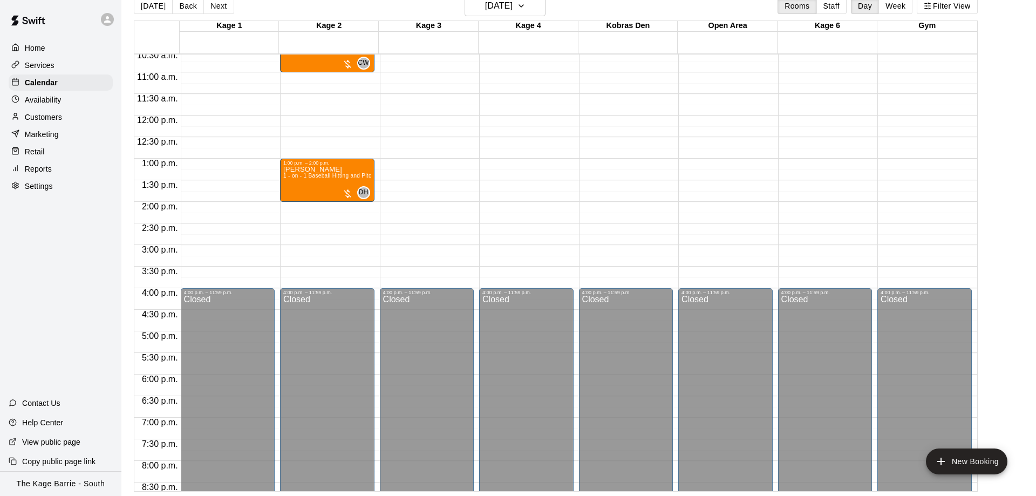
scroll to position [397, 0]
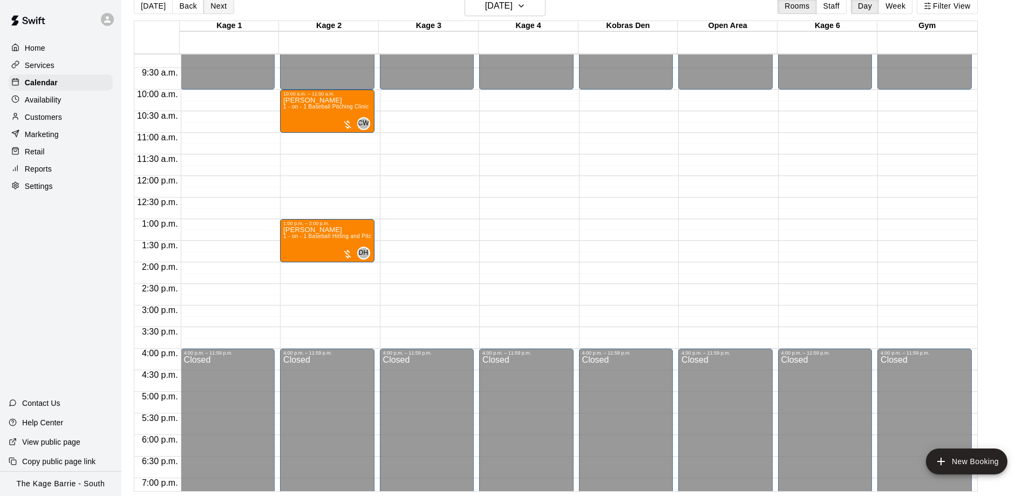
click at [222, 9] on button "Next" at bounding box center [219, 6] width 30 height 16
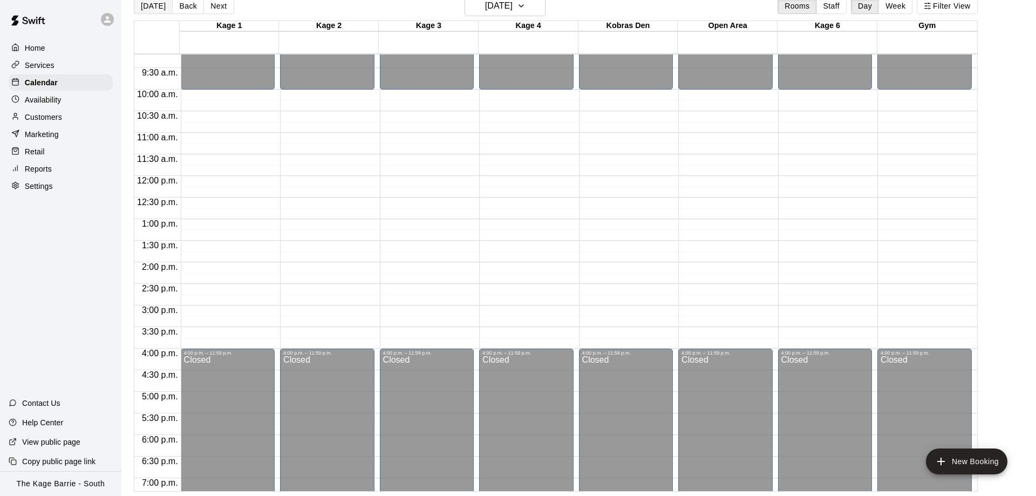
click at [157, 5] on button "[DATE]" at bounding box center [153, 6] width 39 height 16
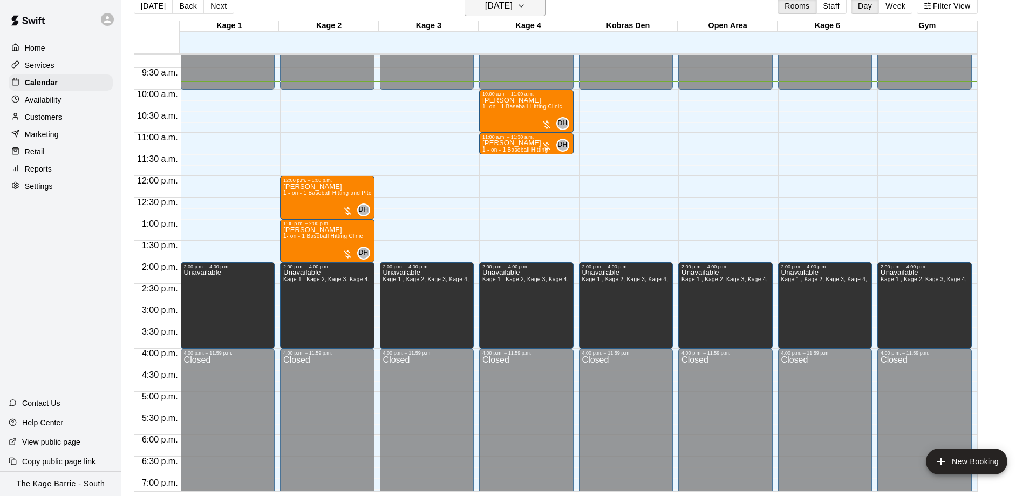
click at [513, 6] on h6 "[DATE]" at bounding box center [499, 5] width 28 height 15
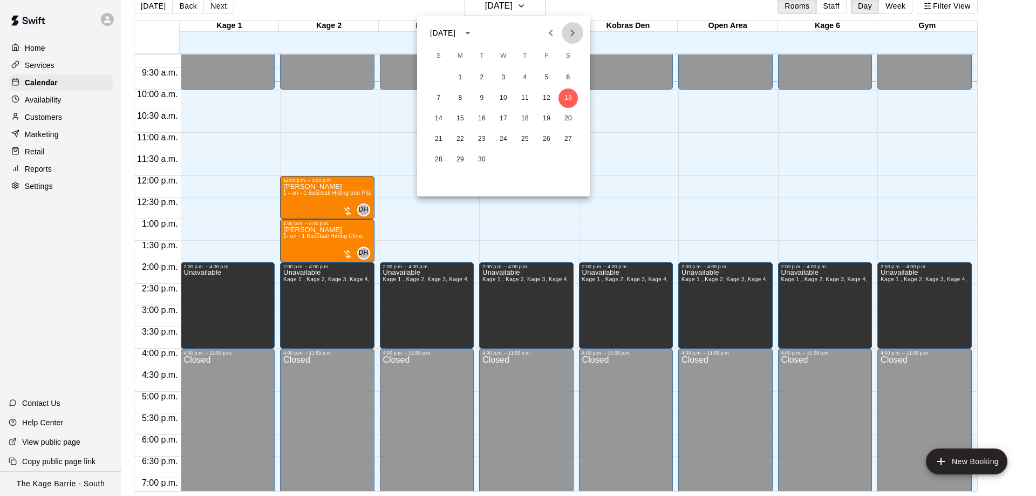
click at [569, 40] on button "Next month" at bounding box center [573, 33] width 22 height 22
click at [338, 96] on div at bounding box center [518, 248] width 1036 height 496
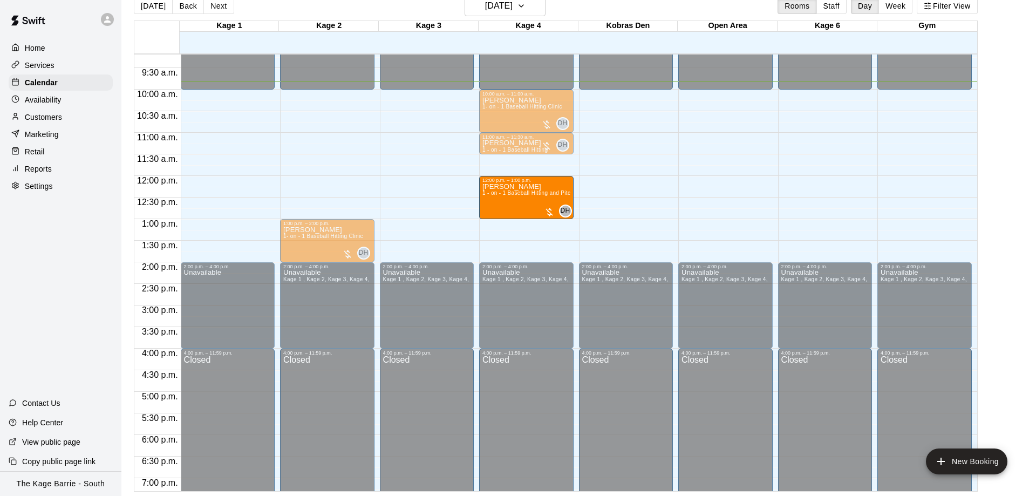
drag, startPoint x: 324, startPoint y: 191, endPoint x: 521, endPoint y: 199, distance: 197.2
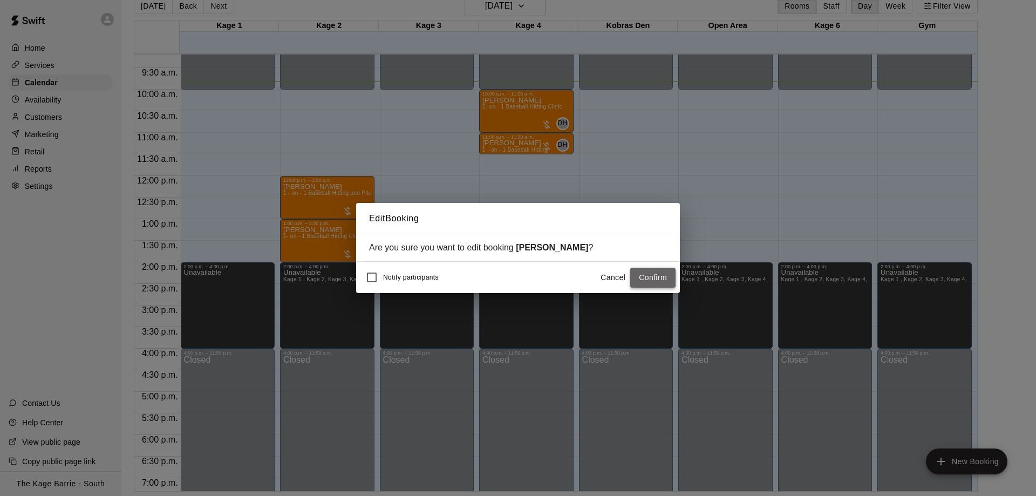
click at [635, 272] on button "Confirm" at bounding box center [652, 278] width 45 height 20
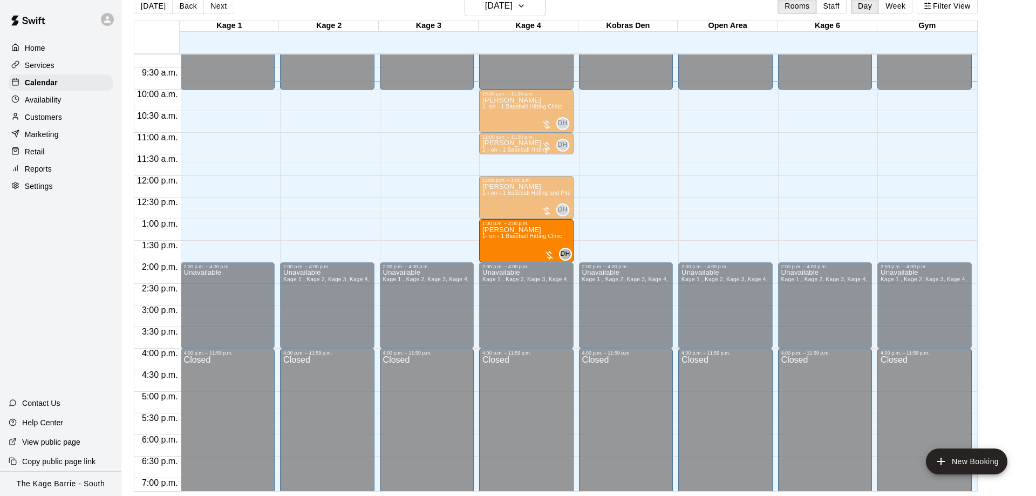
drag, startPoint x: 332, startPoint y: 239, endPoint x: 540, endPoint y: 249, distance: 208.6
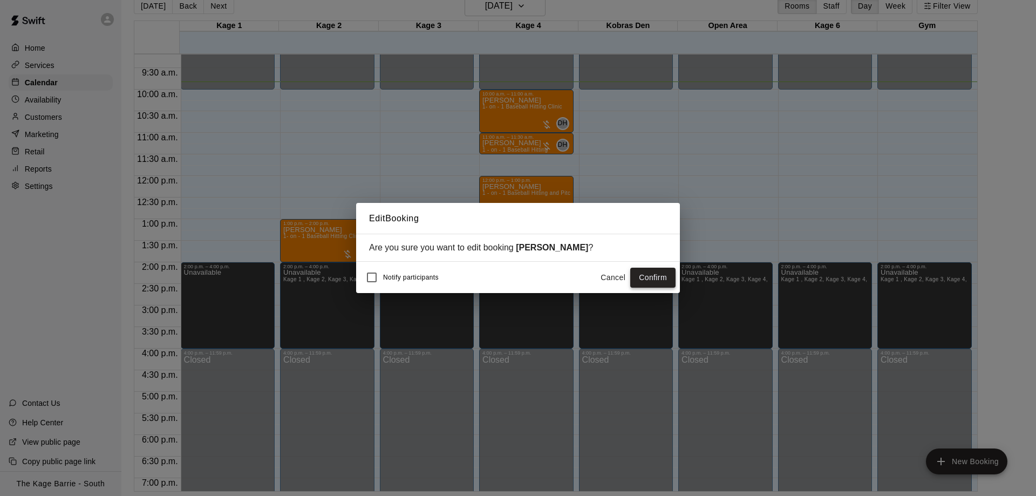
click at [652, 283] on button "Confirm" at bounding box center [652, 278] width 45 height 20
